Goal: Information Seeking & Learning: Learn about a topic

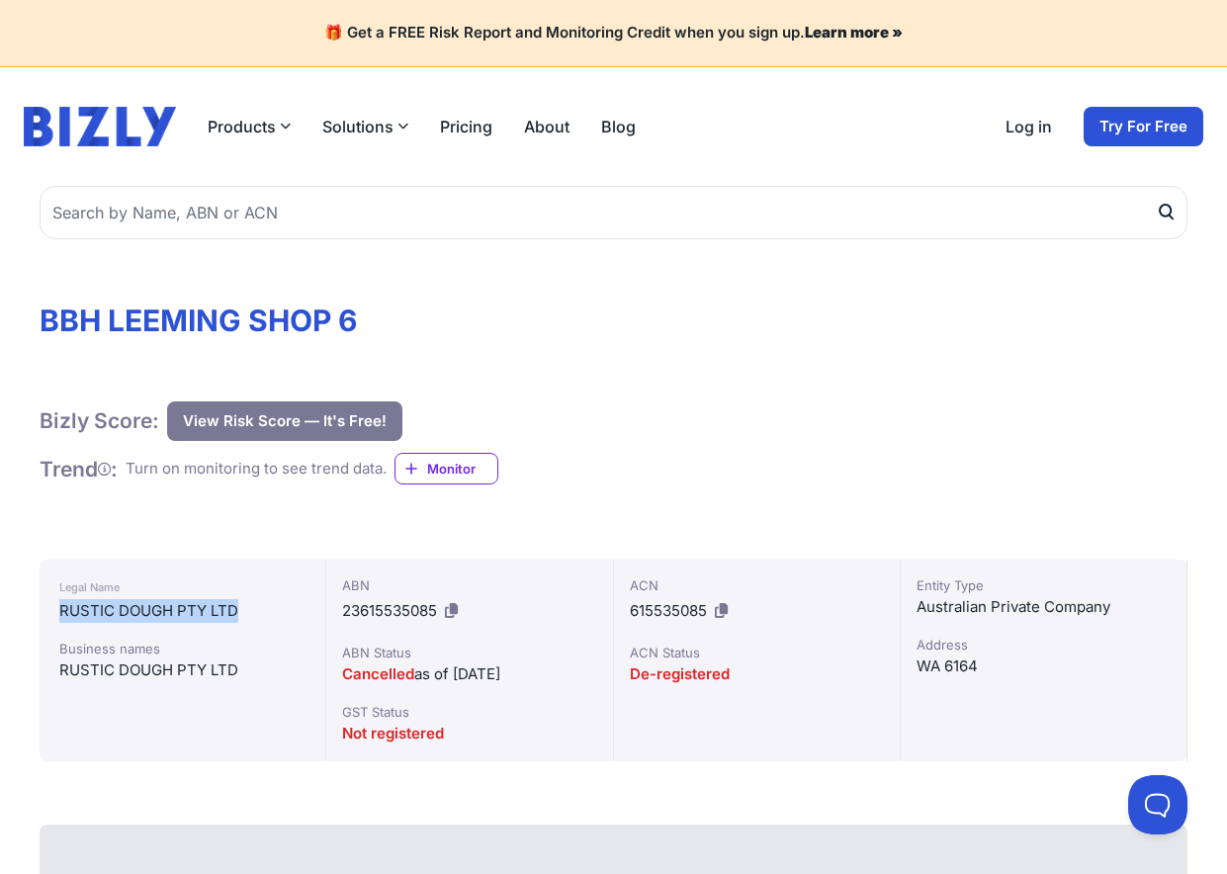
drag, startPoint x: 59, startPoint y: 609, endPoint x: 247, endPoint y: 616, distance: 188.0
click at [247, 616] on div "RUSTIC DOUGH PTY LTD" at bounding box center [182, 611] width 246 height 24
copy div "RUSTIC DOUGH PTY LTD"
click at [683, 416] on div "Bizly Score: View Risk Score — It's Free! View Risk Score — It's Free!" at bounding box center [614, 421] width 1148 height 40
click at [81, 671] on div "RUSTIC DOUGH PTY LTD" at bounding box center [182, 670] width 246 height 24
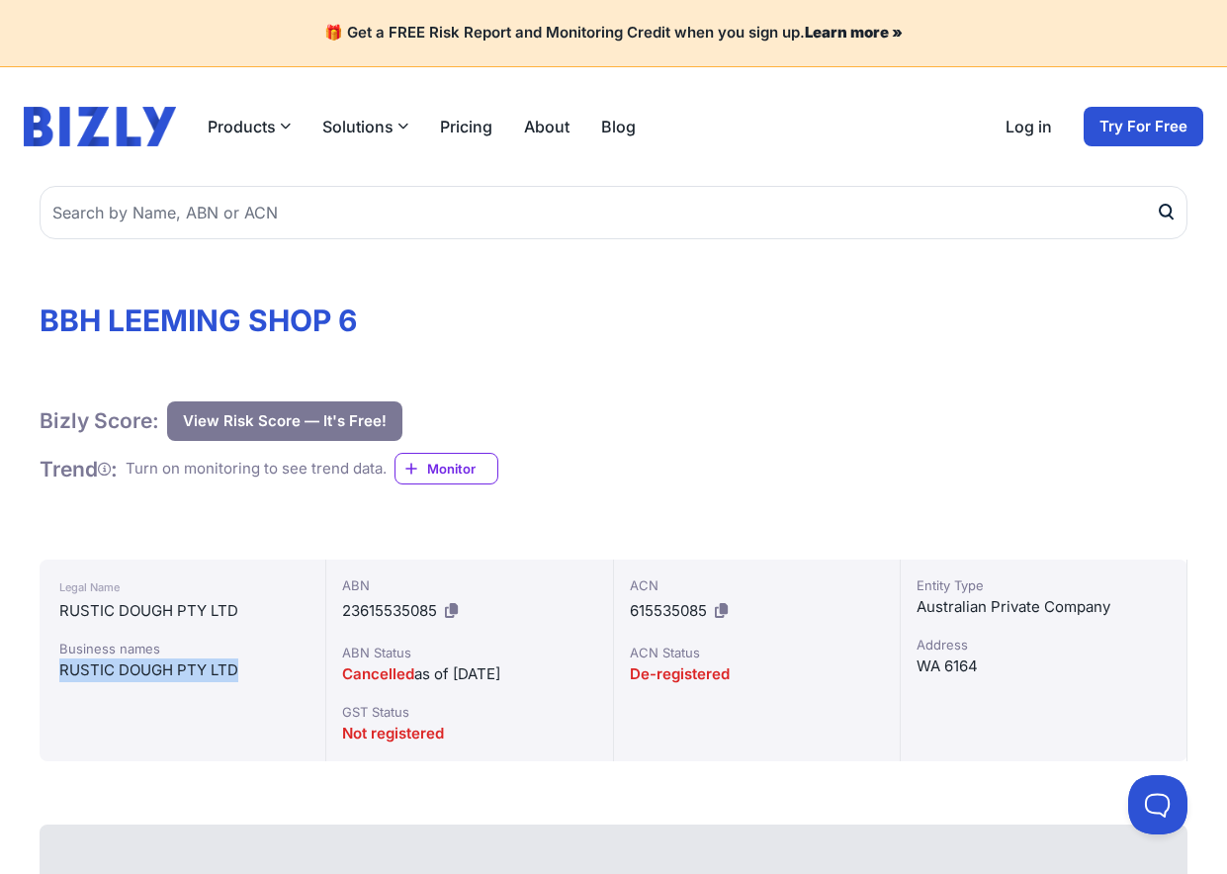
drag, startPoint x: 59, startPoint y: 671, endPoint x: 248, endPoint y: 673, distance: 188.9
click at [248, 673] on div "RUSTIC DOUGH PTY LTD" at bounding box center [182, 670] width 246 height 24
copy div "RUSTIC DOUGH PTY LTD"
